Goal: Find specific page/section: Find specific page/section

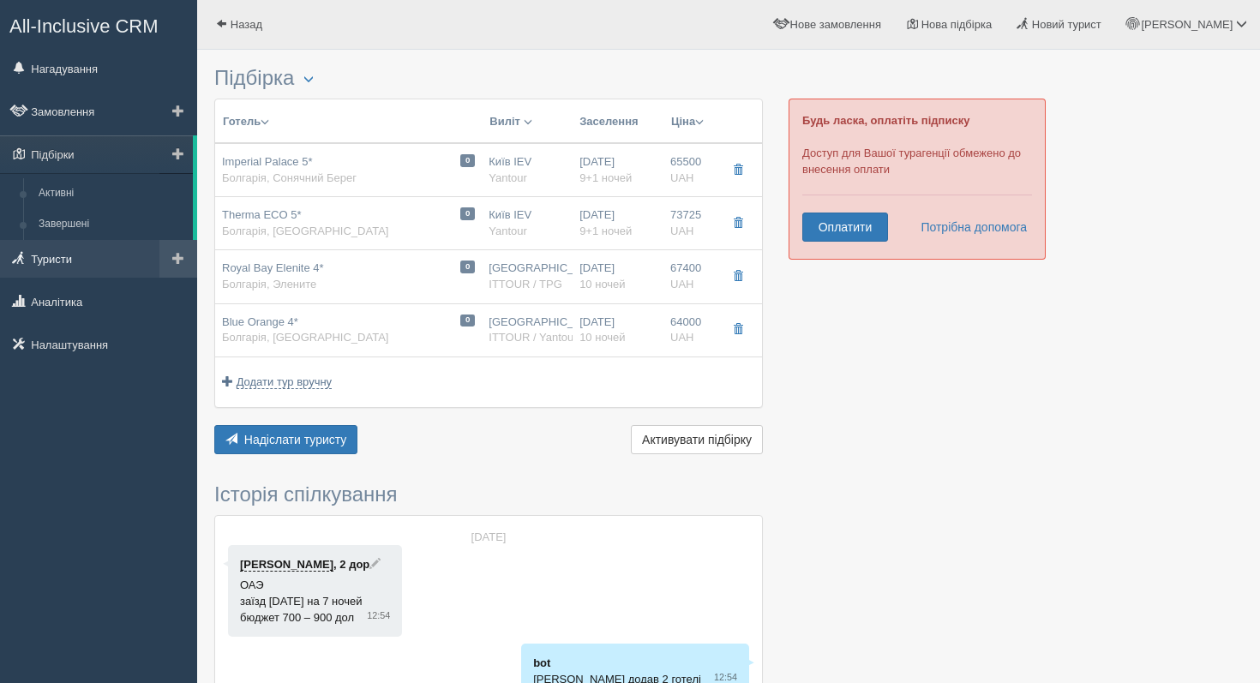
click at [81, 259] on link "Туристи" at bounding box center [98, 259] width 197 height 38
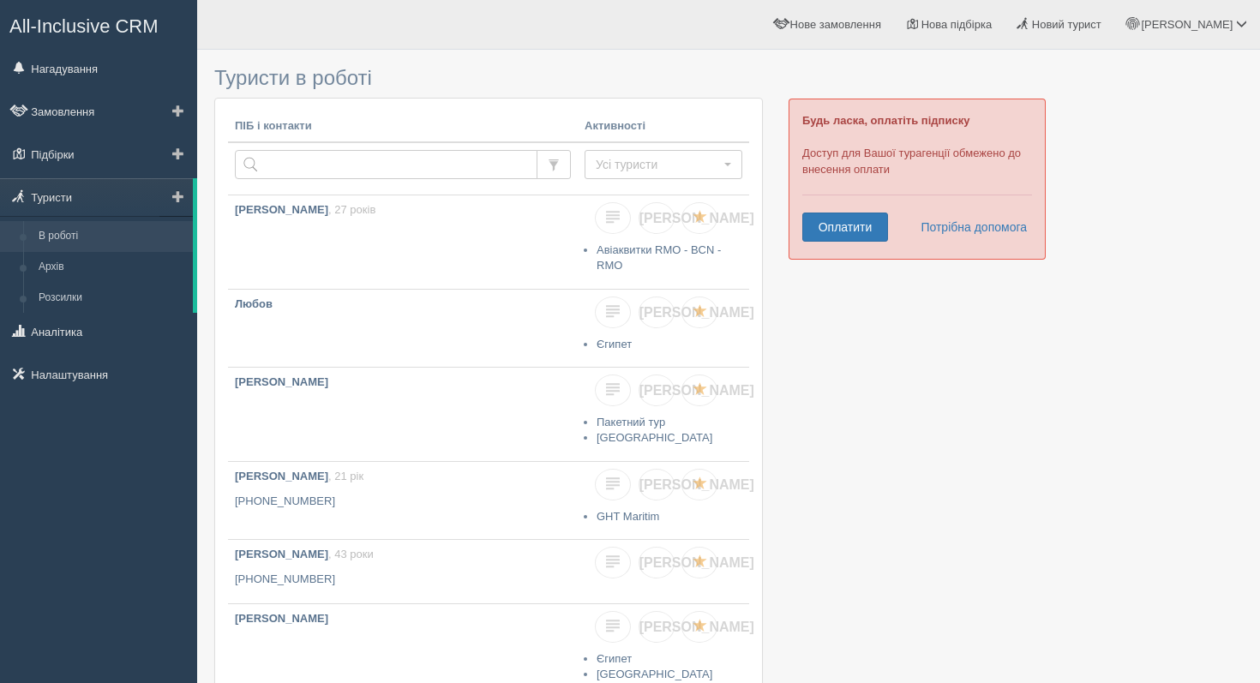
click at [83, 242] on link "В роботі" at bounding box center [112, 236] width 162 height 31
click at [278, 156] on input "text" at bounding box center [386, 164] width 303 height 29
type input "[PERSON_NAME]"
